Goal: Task Accomplishment & Management: Complete application form

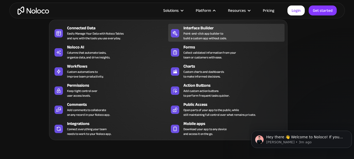
scroll to position [87, 0]
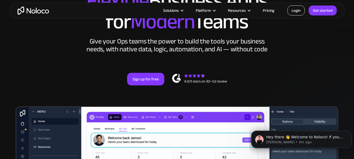
click at [300, 10] on link "Login" at bounding box center [295, 10] width 17 height 10
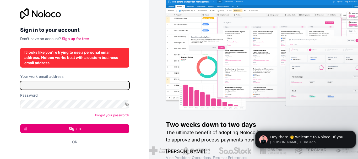
click at [89, 86] on input "Your work email address" at bounding box center [74, 85] width 109 height 8
type input "[EMAIL_ADDRESS][DOMAIN_NAME]"
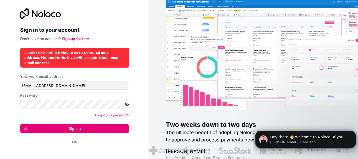
click at [125, 103] on icon "button" at bounding box center [127, 104] width 4 height 2
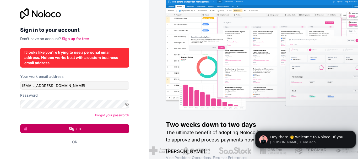
click at [91, 127] on button "Sign in" at bounding box center [74, 128] width 109 height 9
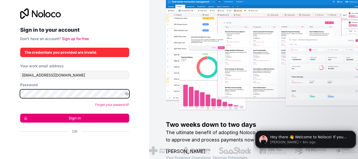
click at [20, 114] on button "Sign in" at bounding box center [74, 118] width 109 height 9
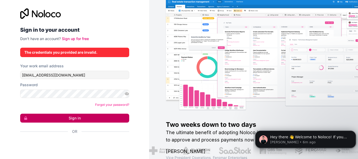
click at [60, 119] on button "Sign in" at bounding box center [74, 118] width 109 height 9
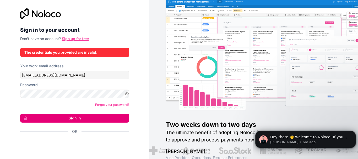
click at [76, 40] on link "Sign up for free" at bounding box center [75, 38] width 27 height 4
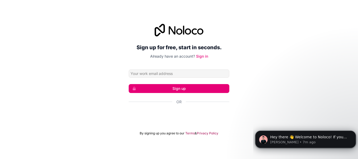
click at [173, 71] on input "Email address" at bounding box center [179, 73] width 101 height 8
type input "[EMAIL_ADDRESS][DOMAIN_NAME]"
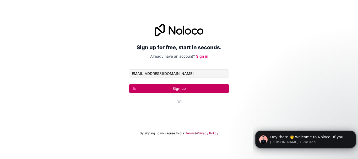
click at [180, 87] on button "Sign up" at bounding box center [179, 88] width 101 height 9
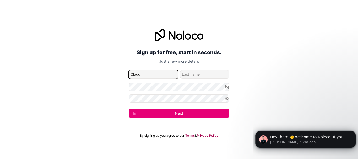
type input "Cloud"
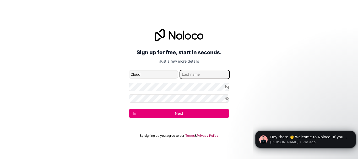
click at [198, 73] on input "family-name" at bounding box center [204, 74] width 49 height 8
type input "Real Estate"
click at [228, 85] on icon "button" at bounding box center [226, 87] width 5 height 5
click at [227, 86] on icon "button" at bounding box center [226, 87] width 5 height 5
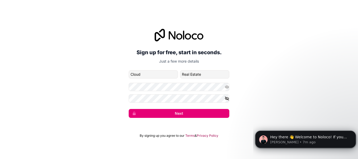
click at [227, 98] on icon "button" at bounding box center [226, 98] width 5 height 5
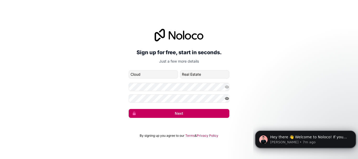
click at [184, 111] on button "Next" at bounding box center [179, 113] width 101 height 9
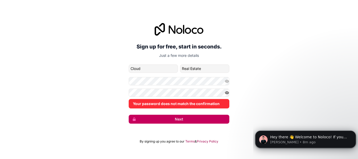
click at [181, 119] on button "Next" at bounding box center [179, 119] width 101 height 9
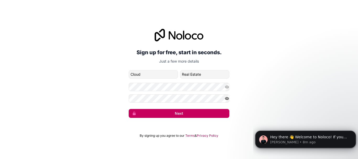
click at [175, 111] on button "Next" at bounding box center [179, 113] width 101 height 9
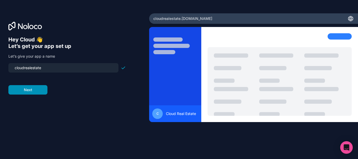
click at [31, 87] on button "Next" at bounding box center [27, 89] width 39 height 9
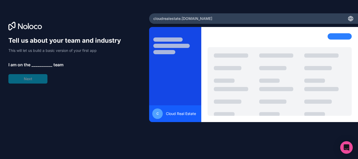
click at [42, 65] on span "__________" at bounding box center [41, 65] width 21 height 6
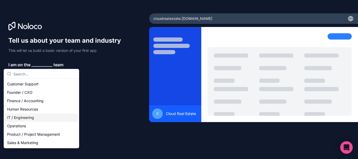
click at [38, 115] on div "IT / Engineering" at bounding box center [41, 117] width 73 height 8
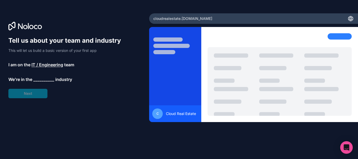
click at [42, 80] on span "__________" at bounding box center [43, 79] width 21 height 6
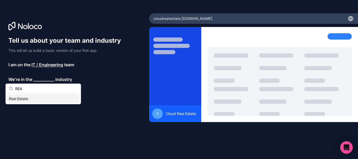
type input "REA"
click at [21, 99] on div "Real Estate" at bounding box center [43, 99] width 73 height 8
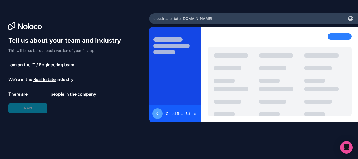
click at [37, 93] on span "__________" at bounding box center [39, 94] width 21 height 6
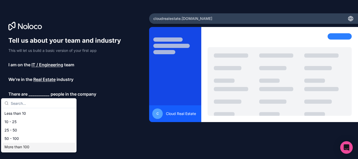
click at [25, 146] on div "More than 100" at bounding box center [38, 147] width 73 height 8
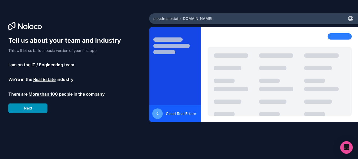
click at [38, 111] on button "Next" at bounding box center [27, 107] width 39 height 9
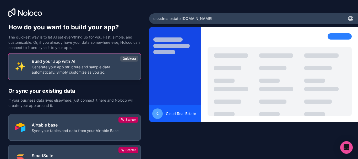
click at [77, 76] on button "Build your app with AI Generate your app structure and sample data automaticall…" at bounding box center [74, 66] width 132 height 26
click at [88, 65] on div "Build your app with AI Generate your app structure and sample data automaticall…" at bounding box center [83, 66] width 102 height 17
click at [56, 65] on p "Generate your app structure and sample data automatically. Simply customize as …" at bounding box center [83, 69] width 102 height 10
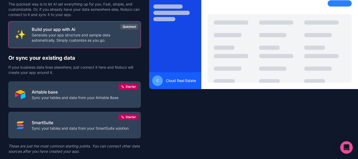
scroll to position [48, 0]
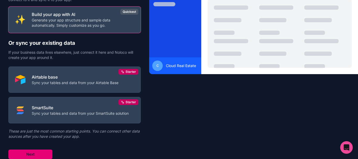
click at [36, 150] on button "Next" at bounding box center [30, 153] width 44 height 9
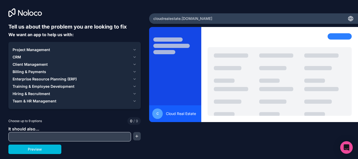
click at [39, 135] on input "text" at bounding box center [70, 136] width 120 height 7
paste input "info@cloudreal2025"
type input "info@cloudreal2025"
paste input "🏠 Lore Ipsumd Sit Ametcons Adipis Elitse: Doeius t incidi, utlab etdolorema ali…"
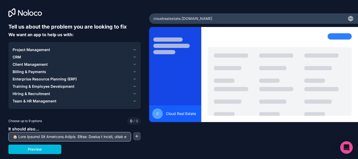
scroll to position [0, 4903]
click at [53, 137] on input "text" at bounding box center [70, 136] width 120 height 7
type input "🏠 Lore Ipsumd Sit Ametcons Adipis Elitse: Doeius t incidi, utlab etdolorema ali…"
click at [35, 148] on button "Preview" at bounding box center [34, 149] width 53 height 9
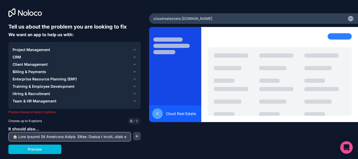
click at [48, 49] on span "Project Management" at bounding box center [31, 49] width 37 height 5
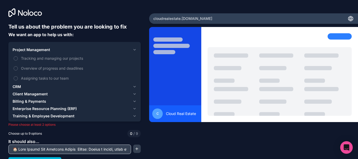
click at [65, 50] on div "Project Management" at bounding box center [72, 49] width 118 height 5
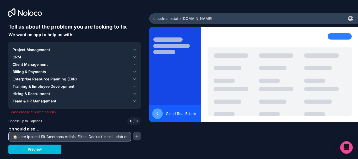
click at [75, 65] on div "Client Management" at bounding box center [72, 64] width 118 height 5
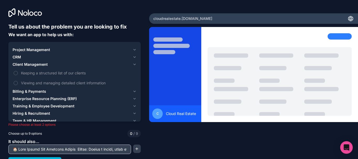
click at [75, 65] on div "Client Management" at bounding box center [72, 64] width 118 height 5
